Goal: Transaction & Acquisition: Register for event/course

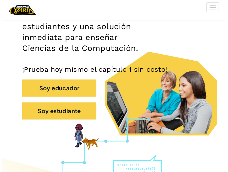
scroll to position [89, 0]
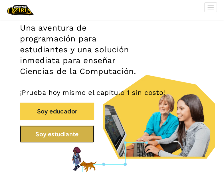
click at [75, 139] on button "Soy estudiante" at bounding box center [57, 133] width 74 height 17
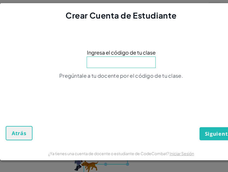
click at [129, 58] on input at bounding box center [121, 61] width 69 height 11
type input "SideFunnyHouse"
click at [215, 137] on button "Siguiente" at bounding box center [217, 133] width 37 height 13
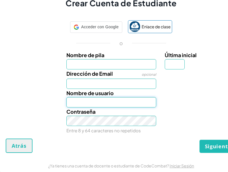
type input "[EMAIL_ADDRESS][DOMAIN_NAME]"
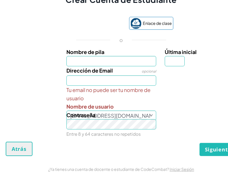
click at [69, 95] on span "Tu email no puede ser tu nombre de usuario" at bounding box center [111, 93] width 90 height 17
click at [111, 78] on input "Dirección de Email" at bounding box center [111, 80] width 90 height 10
type input "[EMAIL_ADDRESS][DOMAIN_NAME]"
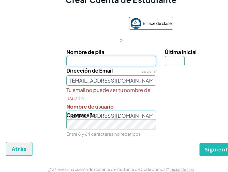
type input "[PERSON_NAME]"
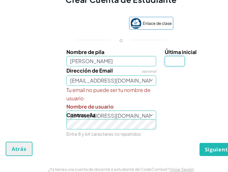
type input "c"
type input "[PERSON_NAME]"
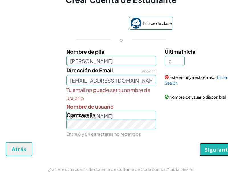
click at [209, 147] on span "Siguiente" at bounding box center [218, 149] width 26 height 7
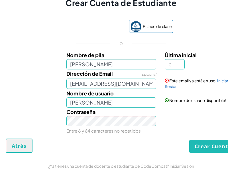
click at [177, 97] on span "Nombre de usuario disponible!" at bounding box center [197, 99] width 57 height 5
click at [172, 84] on link "Iniciar Sesión" at bounding box center [197, 83] width 64 height 11
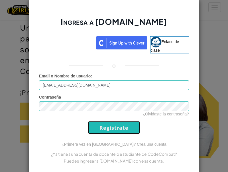
click at [114, 128] on input "Regístrate" at bounding box center [114, 127] width 52 height 13
